Goal: Task Accomplishment & Management: Complete application form

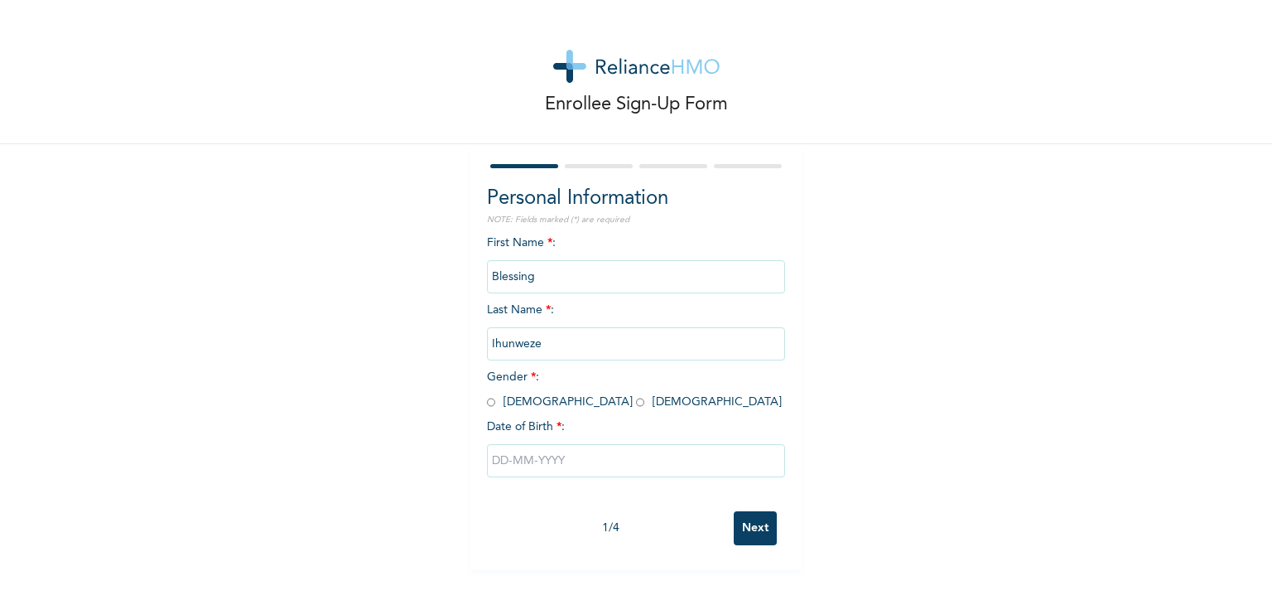
click at [636, 403] on input "radio" at bounding box center [640, 402] width 8 height 16
radio input "true"
click at [543, 464] on input "text" at bounding box center [636, 460] width 298 height 33
select select "9"
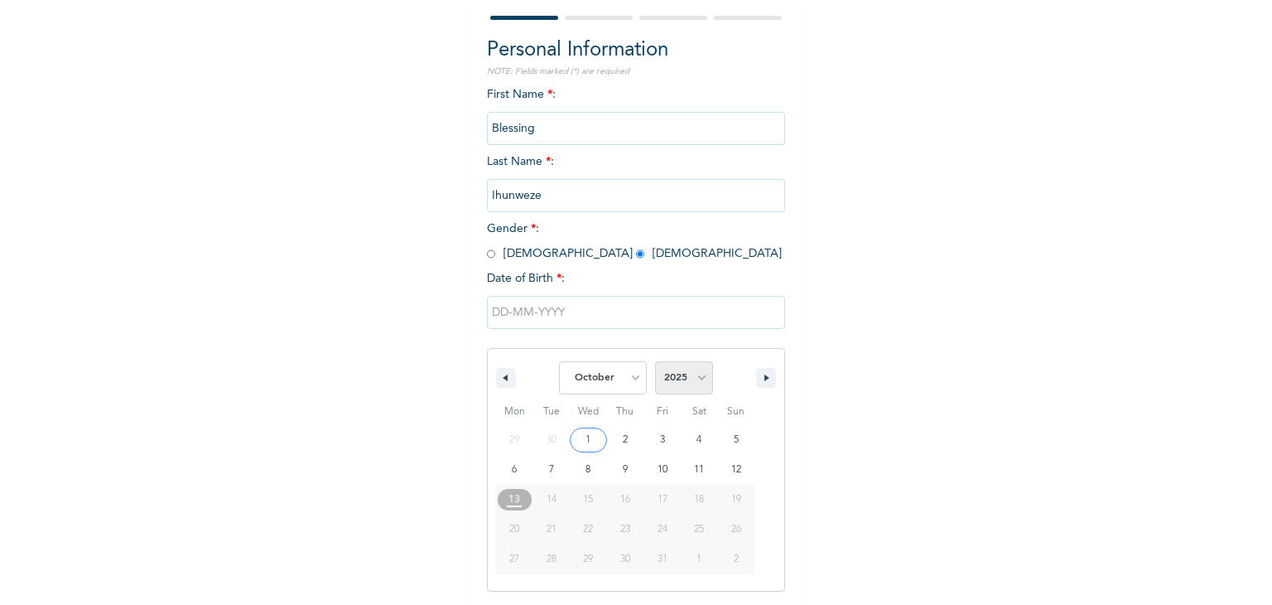
click at [695, 370] on select "2025 2024 2023 2022 2021 2020 2019 2018 2017 2016 2015 2014 2013 2012 2011 2010…" at bounding box center [684, 377] width 58 height 33
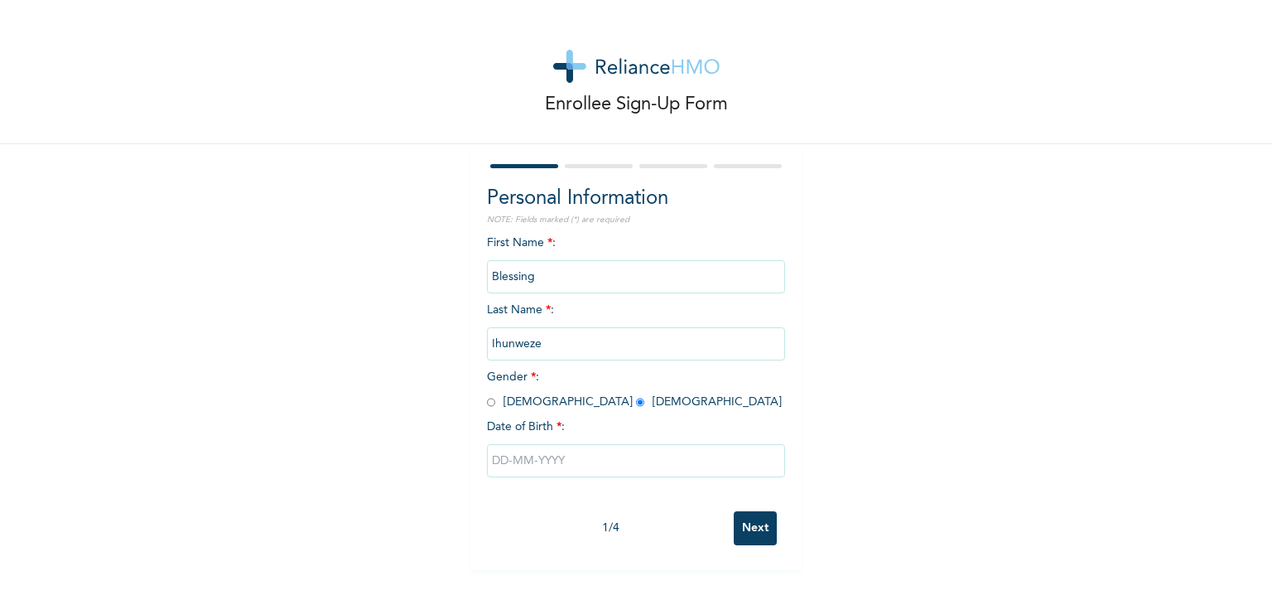
click at [13, 379] on div "Enrollee Sign-Up Form Personal Information NOTE: Fields marked (*) are required…" at bounding box center [636, 285] width 1272 height 570
click at [560, 455] on input "text" at bounding box center [636, 460] width 298 height 33
select select "9"
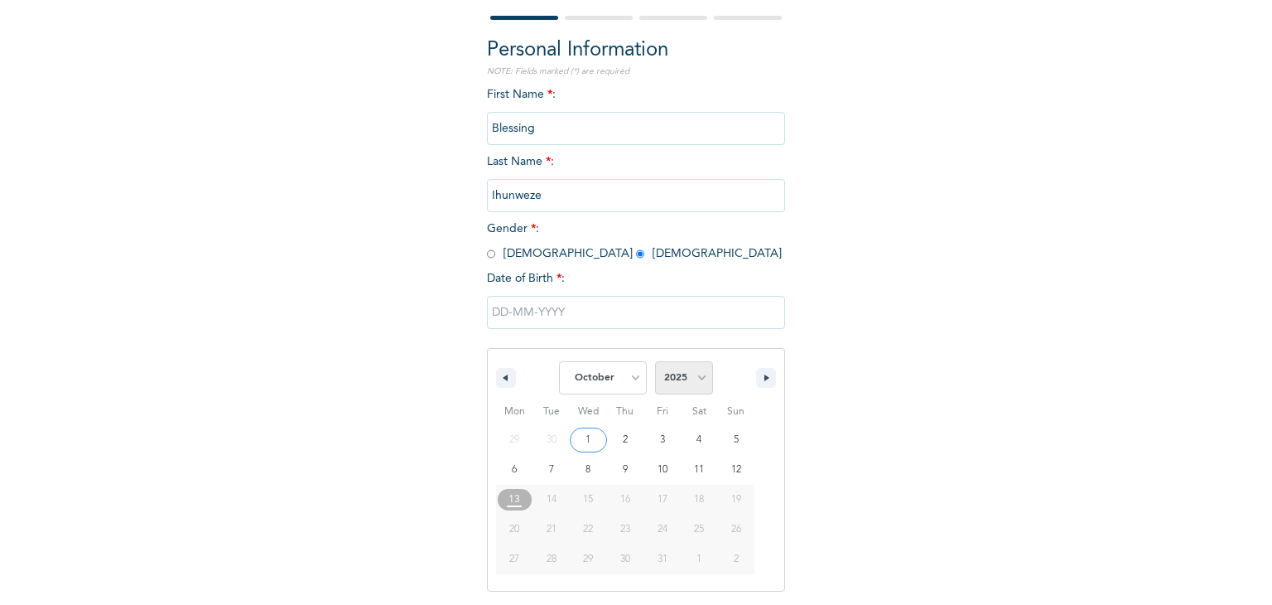
click at [694, 381] on select "2025 2024 2023 2022 2021 2020 2019 2018 2017 2016 2015 2014 2013 2012 2011 2010…" at bounding box center [684, 377] width 58 height 33
select select "1978"
click at [655, 361] on select "2025 2024 2023 2022 2021 2020 2019 2018 2017 2016 2015 2014 2013 2012 2011 2010…" at bounding box center [684, 377] width 58 height 33
click at [616, 374] on select "January February March April May June July August September October November De…" at bounding box center [603, 377] width 88 height 33
select select "1"
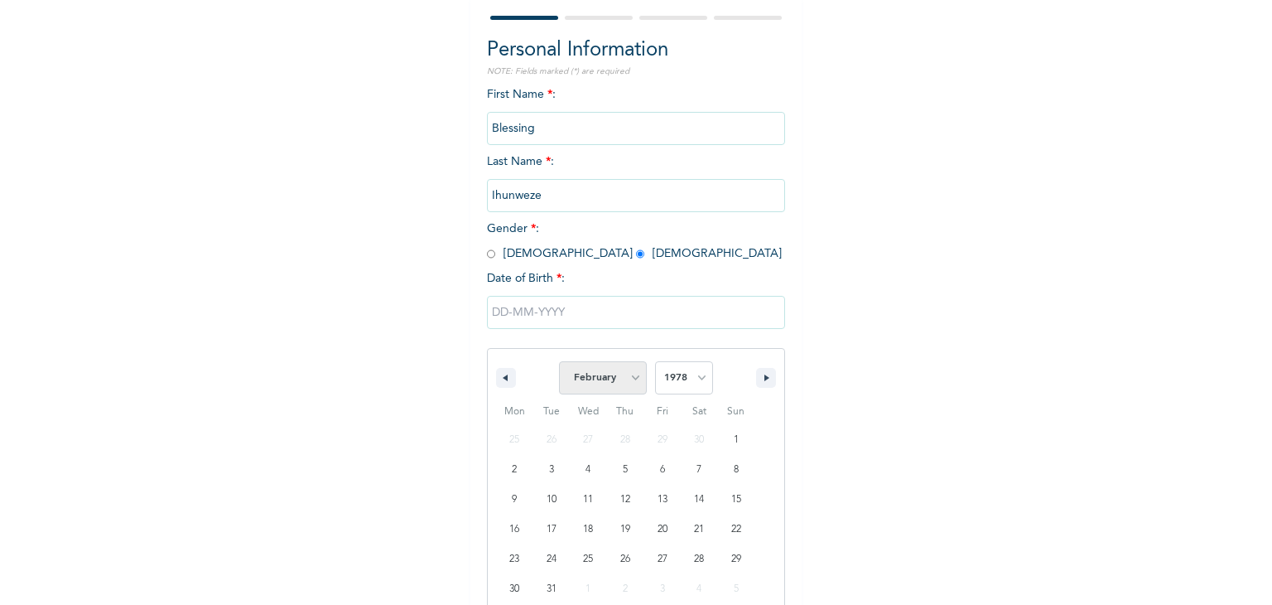
click at [559, 361] on select "January February March April May June July August September October November De…" at bounding box center [603, 377] width 88 height 33
type input "[DATE]"
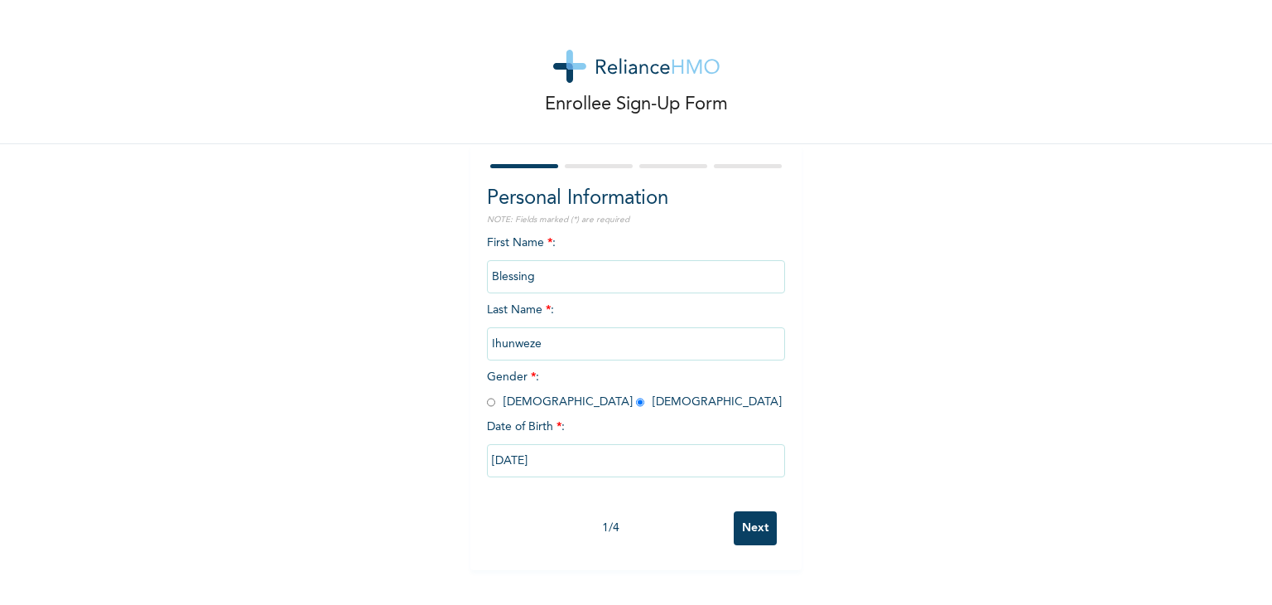
scroll to position [0, 0]
click at [749, 524] on input "Next" at bounding box center [755, 528] width 43 height 34
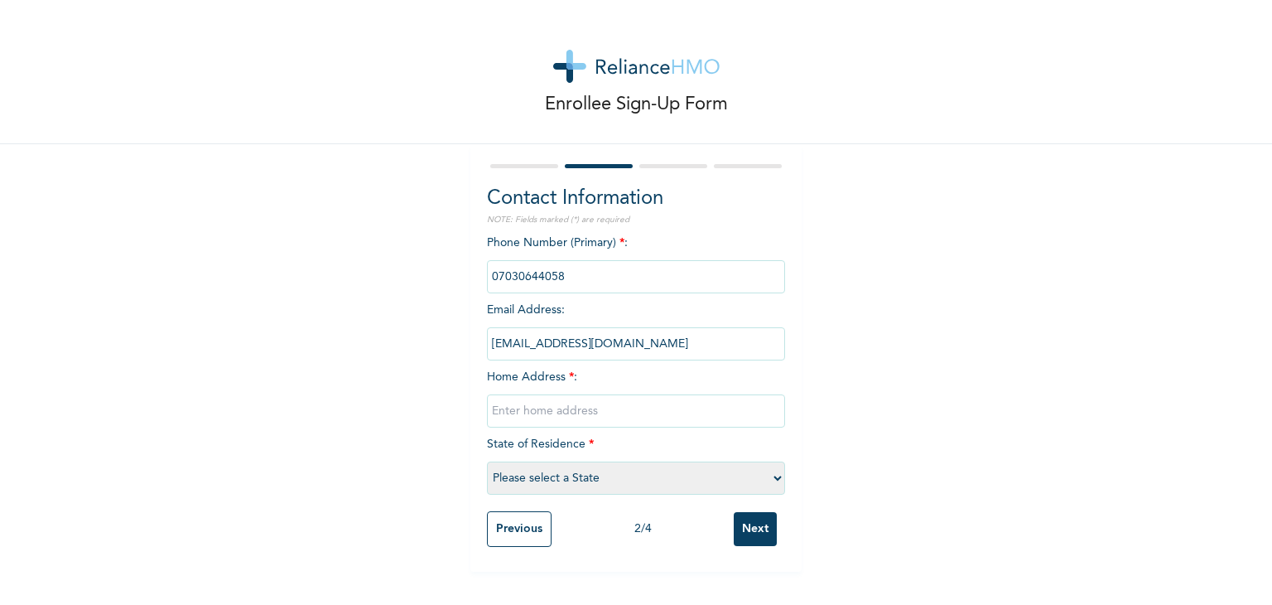
click at [577, 413] on input "text" at bounding box center [636, 410] width 298 height 33
type input "32 [GEOGRAPHIC_DATA] [GEOGRAPHIC_DATA] Okota Isolo"
click at [567, 466] on select "Please select a State [PERSON_NAME] (FCT) [PERSON_NAME] Ibom [GEOGRAPHIC_DATA] …" at bounding box center [636, 477] width 298 height 33
drag, startPoint x: 783, startPoint y: 461, endPoint x: 769, endPoint y: 480, distance: 24.4
click at [769, 480] on div "Contact Information NOTE: Fields marked (*) are required Phone Number (Primary)…" at bounding box center [636, 357] width 331 height 427
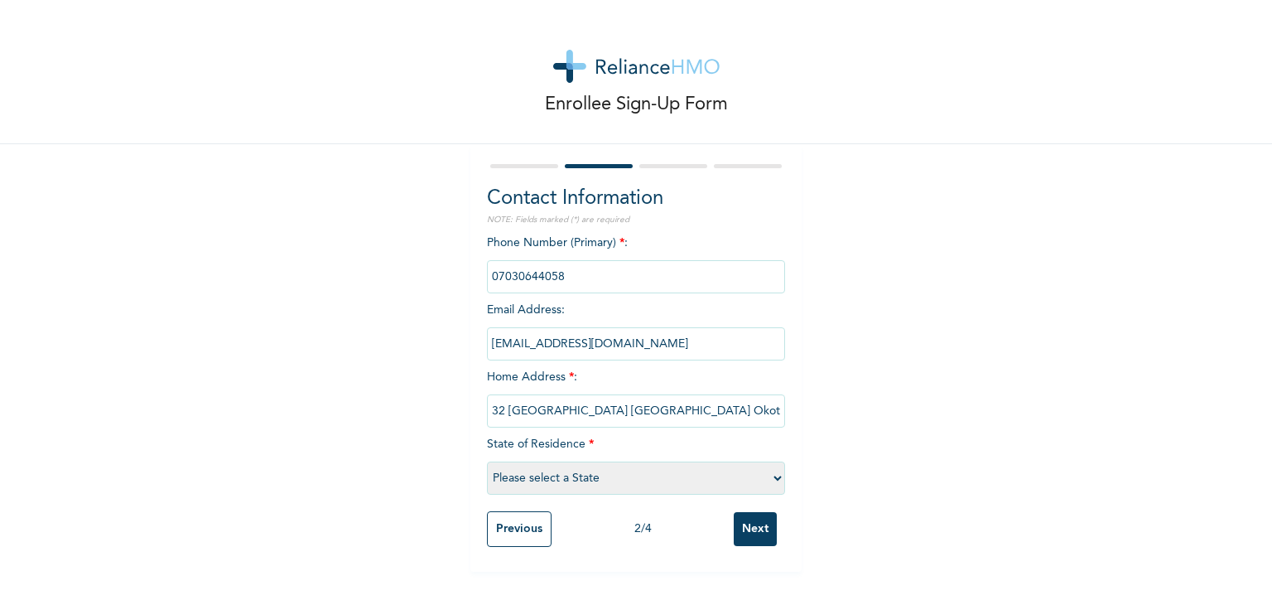
click at [769, 480] on select "Please select a State [PERSON_NAME] (FCT) [PERSON_NAME] Ibom [GEOGRAPHIC_DATA] …" at bounding box center [636, 477] width 298 height 33
select select "25"
click at [487, 461] on select "Please select a State [PERSON_NAME] (FCT) [PERSON_NAME] Ibom [GEOGRAPHIC_DATA] …" at bounding box center [636, 477] width 298 height 33
click at [742, 533] on input "Next" at bounding box center [755, 529] width 43 height 34
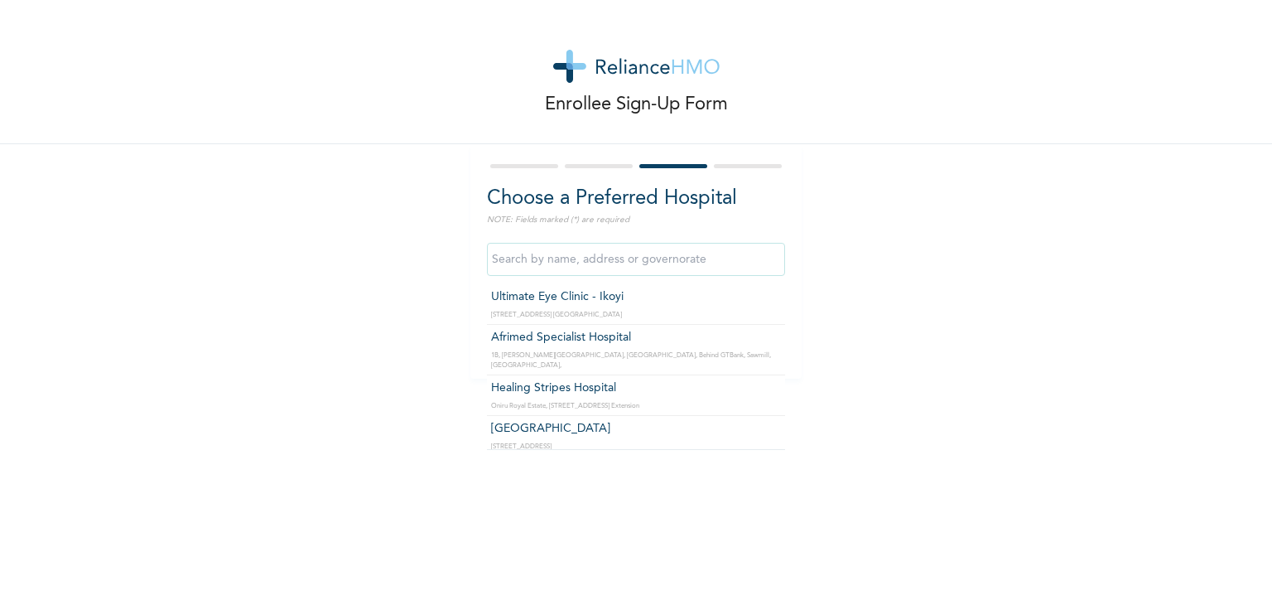
click at [606, 254] on input "text" at bounding box center [636, 259] width 298 height 33
type input "g"
type input "G"
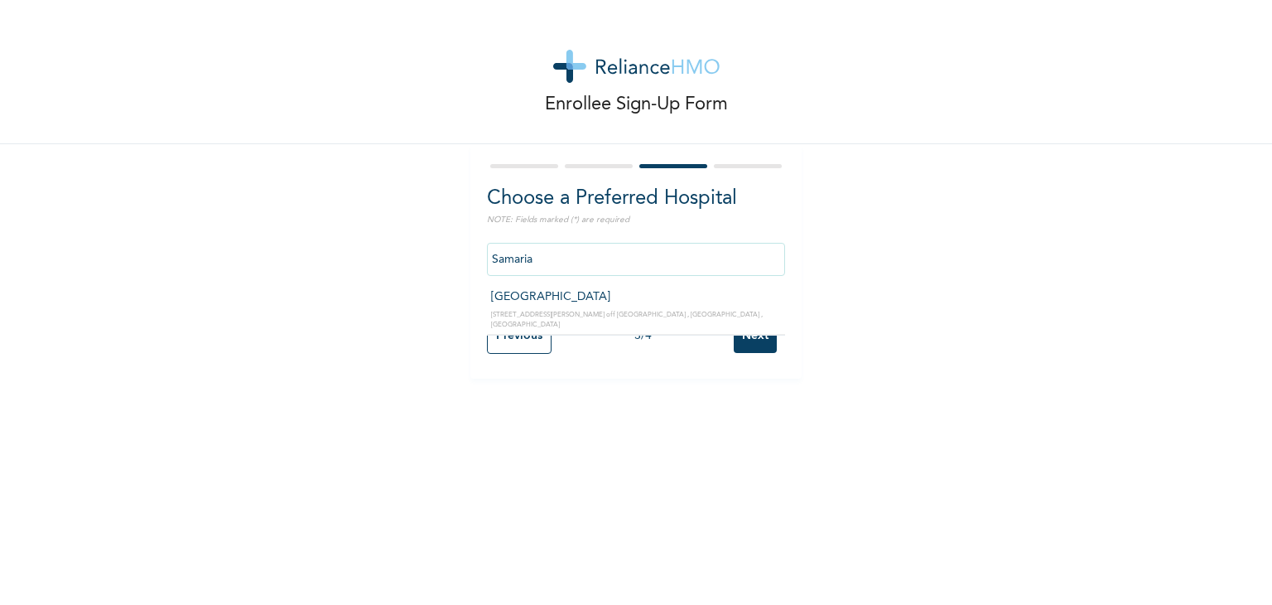
type input "[GEOGRAPHIC_DATA]"
click at [751, 326] on input "Next" at bounding box center [755, 336] width 43 height 34
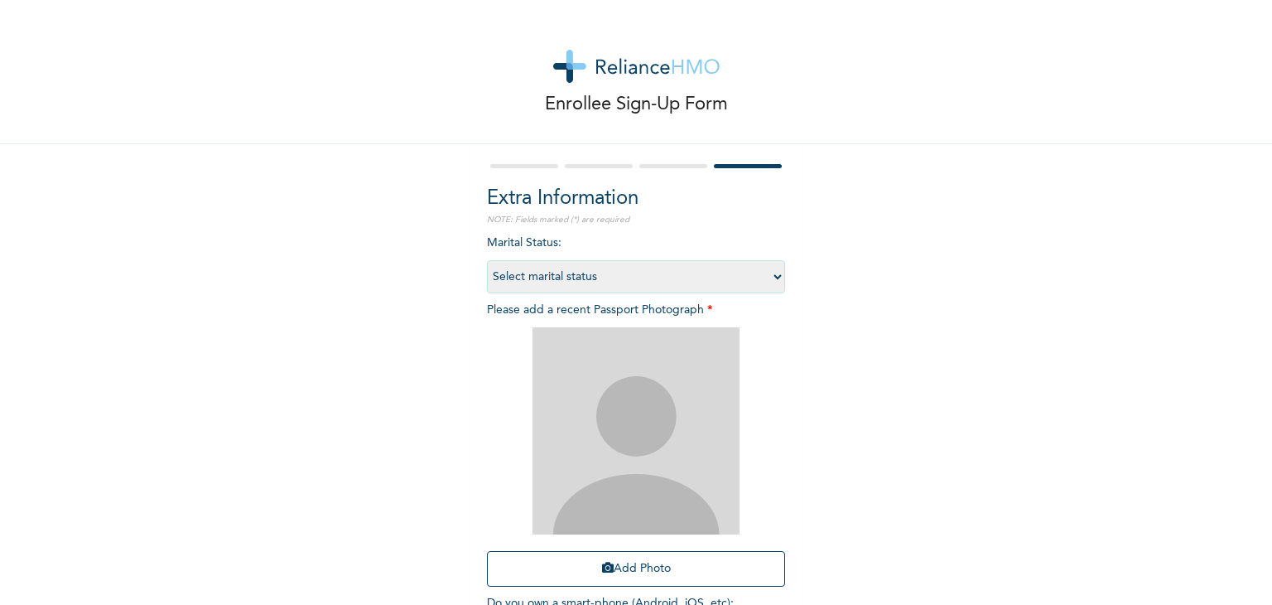
click at [772, 279] on select "Select marital status [DEMOGRAPHIC_DATA] Married [DEMOGRAPHIC_DATA] Widow/[DEMO…" at bounding box center [636, 276] width 298 height 33
select select "2"
click at [487, 260] on select "Select marital status [DEMOGRAPHIC_DATA] Married [DEMOGRAPHIC_DATA] Widow/[DEMO…" at bounding box center [636, 276] width 298 height 33
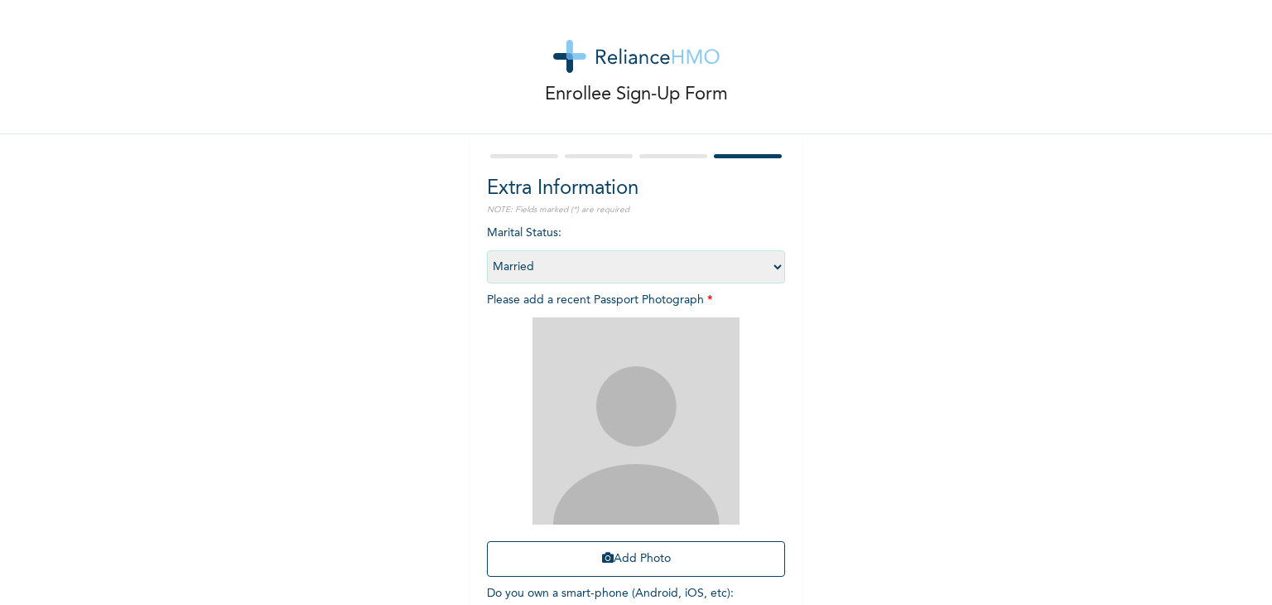
scroll to position [120, 0]
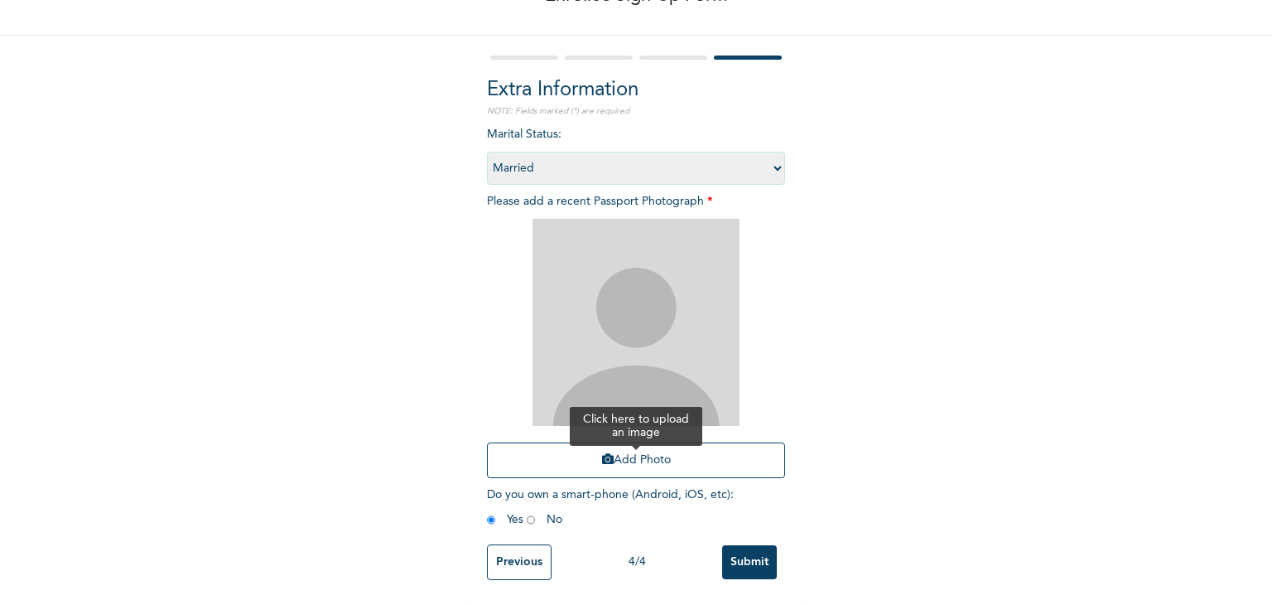
click at [613, 455] on button "Add Photo" at bounding box center [636, 460] width 298 height 36
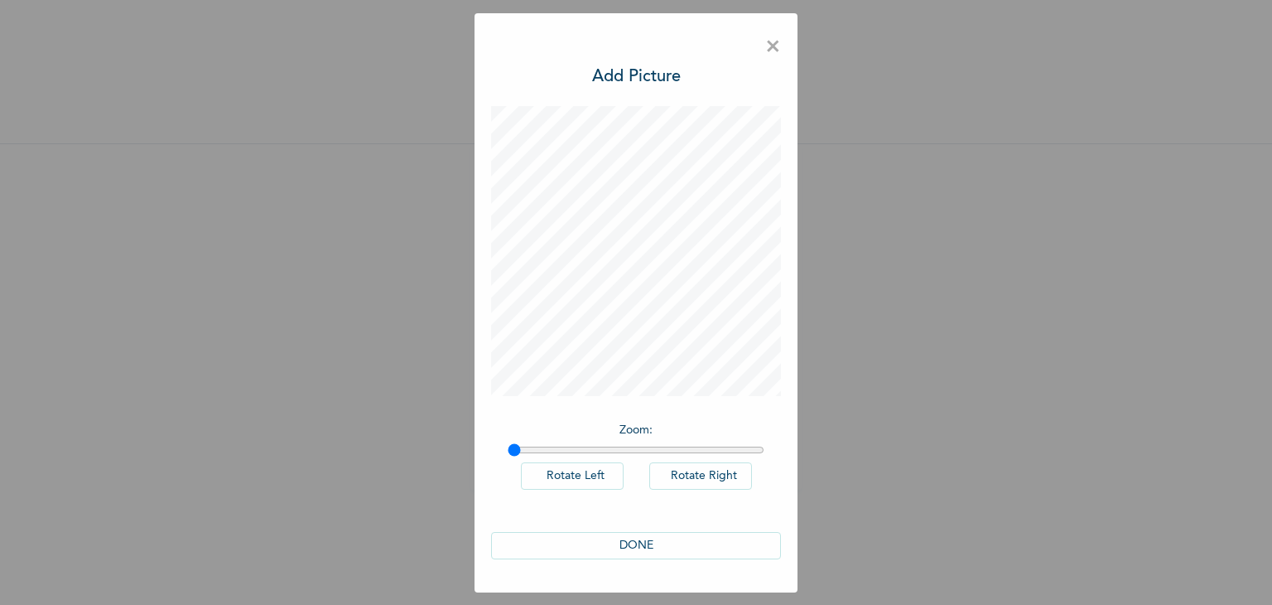
click at [673, 538] on button "DONE" at bounding box center [636, 545] width 290 height 27
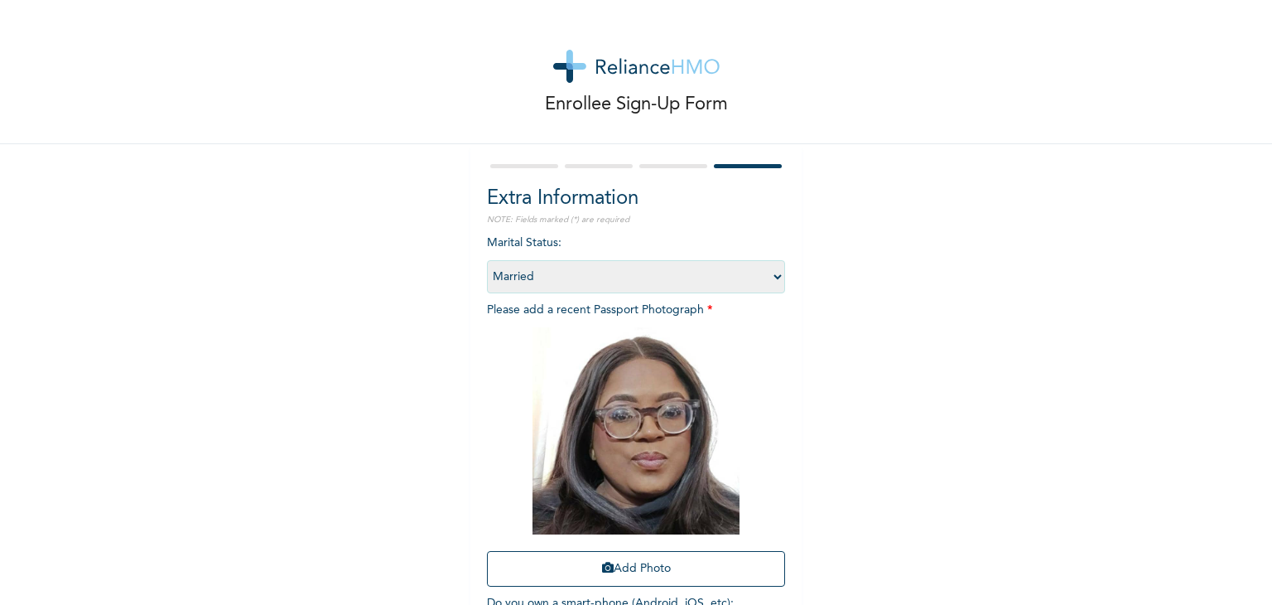
scroll to position [120, 0]
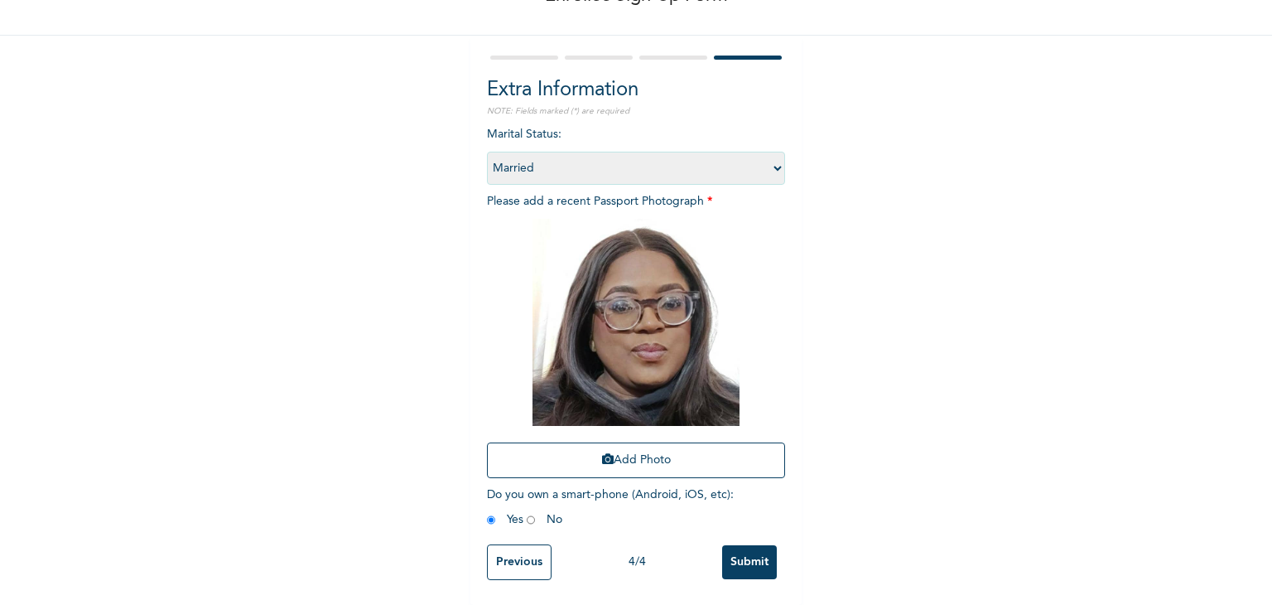
click at [749, 551] on input "Submit" at bounding box center [749, 562] width 55 height 34
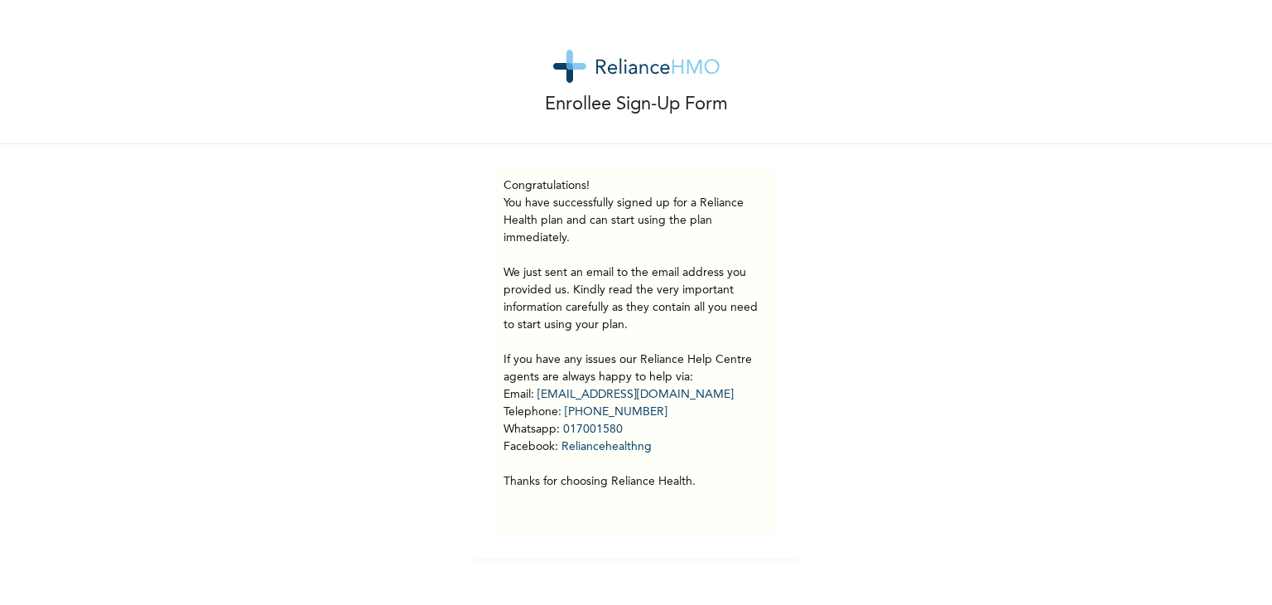
click at [749, 275] on p "You have successfully signed up for a Reliance Health plan and can start using …" at bounding box center [636, 343] width 265 height 296
